Goal: Information Seeking & Learning: Compare options

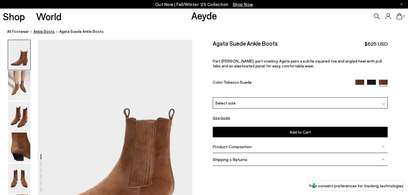
click at [43, 33] on span "ankle boots" at bounding box center [43, 31] width 21 height 5
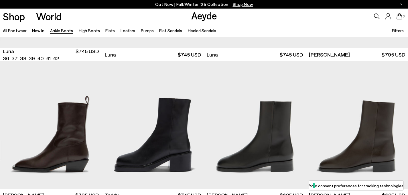
scroll to position [1850, 0]
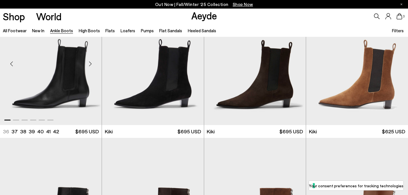
scroll to position [743, 0]
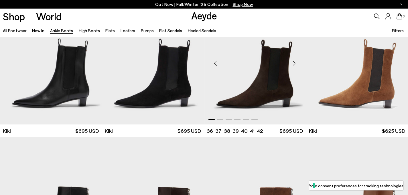
click at [256, 63] on img "1 / 6" at bounding box center [255, 61] width 102 height 128
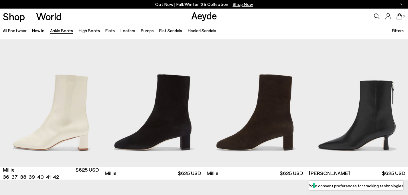
scroll to position [355, 0]
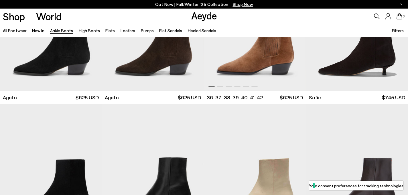
click at [259, 56] on img "1 / 6" at bounding box center [255, 28] width 102 height 128
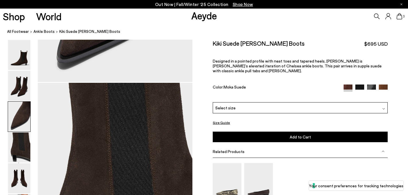
scroll to position [720, 0]
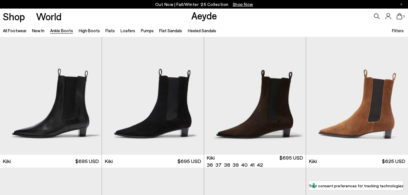
scroll to position [716, 0]
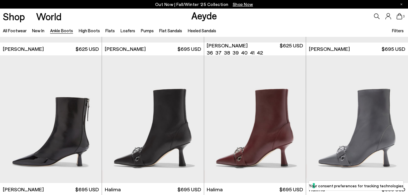
scroll to position [1337, 0]
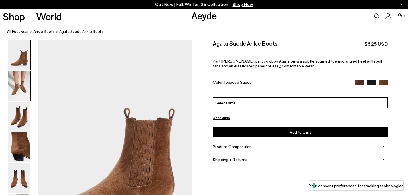
click at [15, 90] on img at bounding box center [19, 86] width 22 height 30
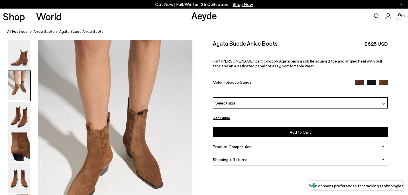
scroll to position [207, 0]
